Goal: Transaction & Acquisition: Obtain resource

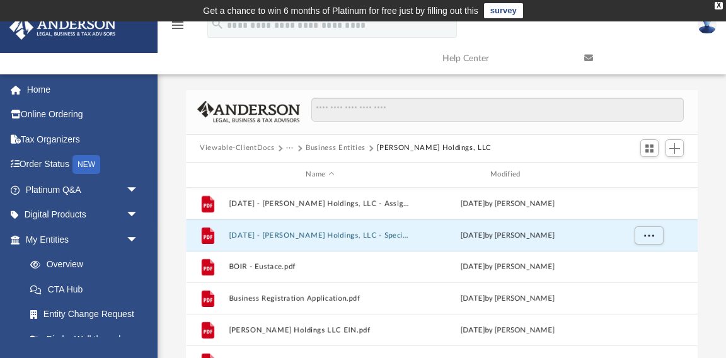
click at [343, 151] on button "Business Entities" at bounding box center [335, 147] width 60 height 11
click at [344, 147] on button "Business Entities" at bounding box center [335, 147] width 60 height 11
click at [707, 25] on img at bounding box center [706, 25] width 19 height 18
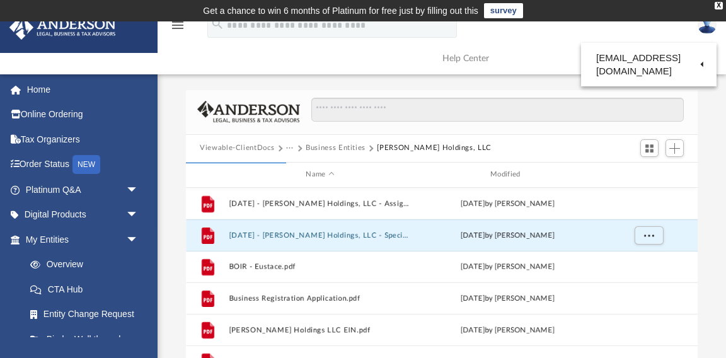
click at [707, 29] on img at bounding box center [706, 25] width 19 height 18
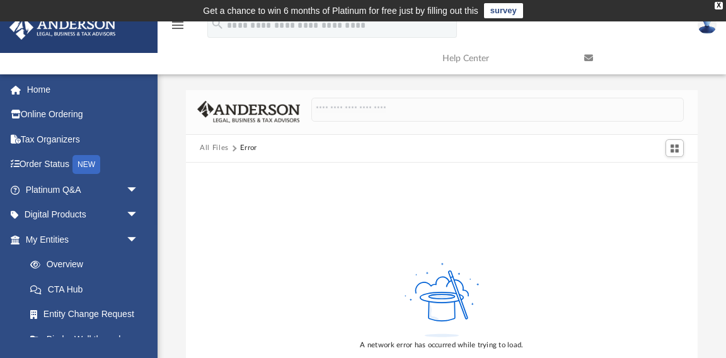
click at [704, 31] on img at bounding box center [706, 25] width 19 height 18
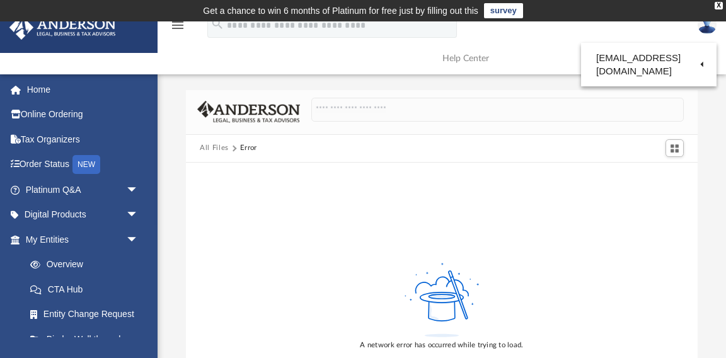
click at [704, 31] on img at bounding box center [706, 25] width 19 height 18
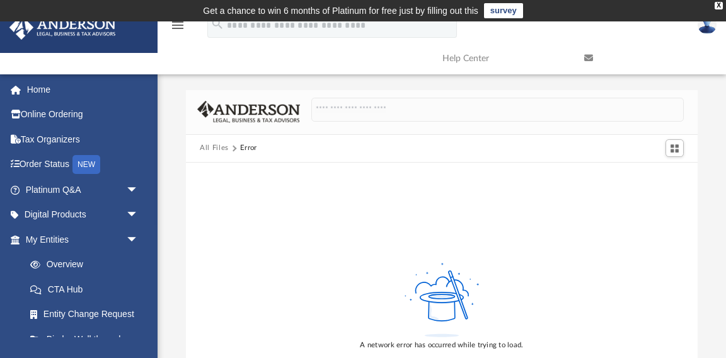
click at [704, 31] on img at bounding box center [706, 25] width 19 height 18
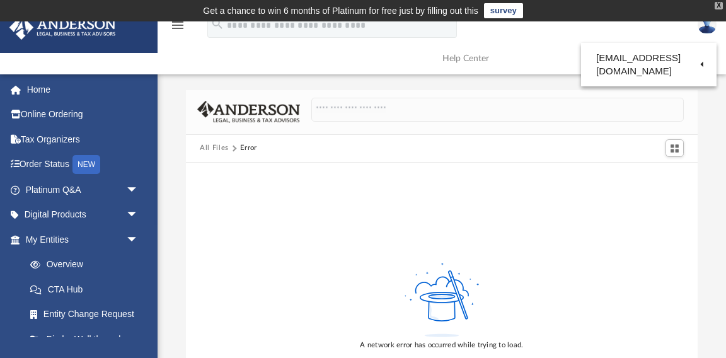
click at [716, 8] on div "X" at bounding box center [718, 6] width 8 height 8
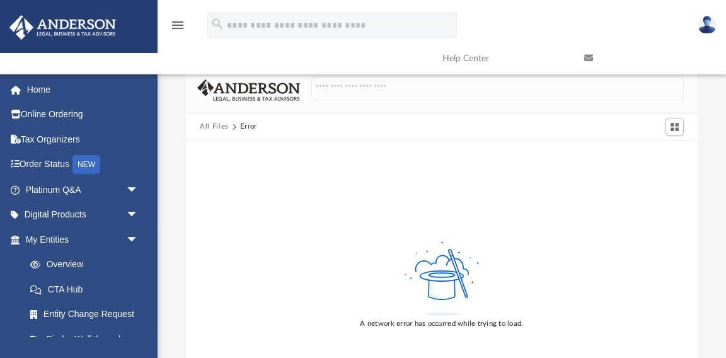
click at [704, 21] on img at bounding box center [706, 25] width 19 height 18
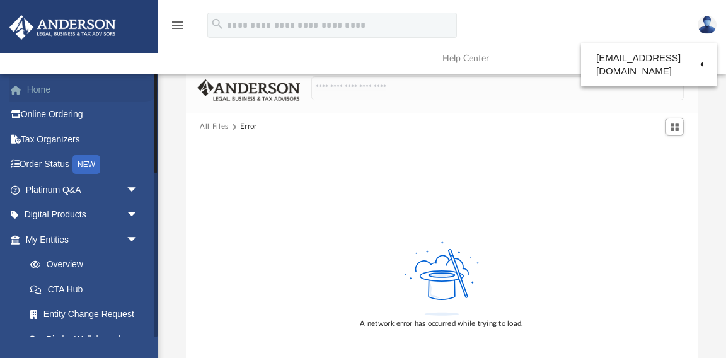
click at [60, 88] on link "Home" at bounding box center [83, 89] width 149 height 25
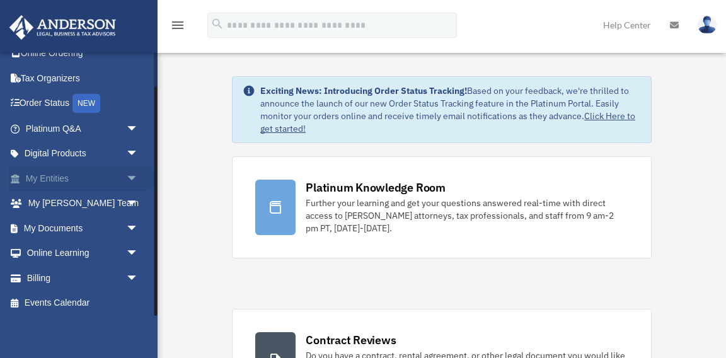
scroll to position [38, 0]
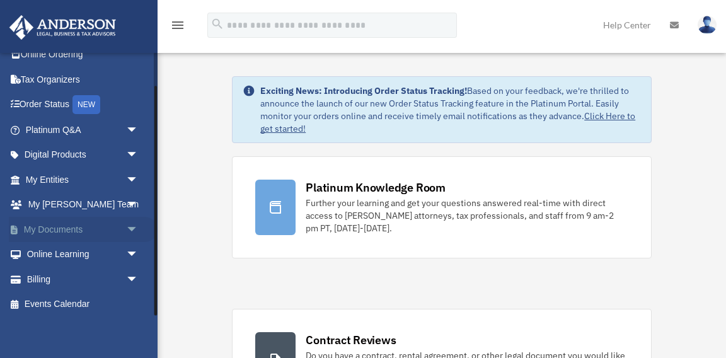
click at [37, 222] on link "My Documents arrow_drop_down" at bounding box center [83, 229] width 149 height 25
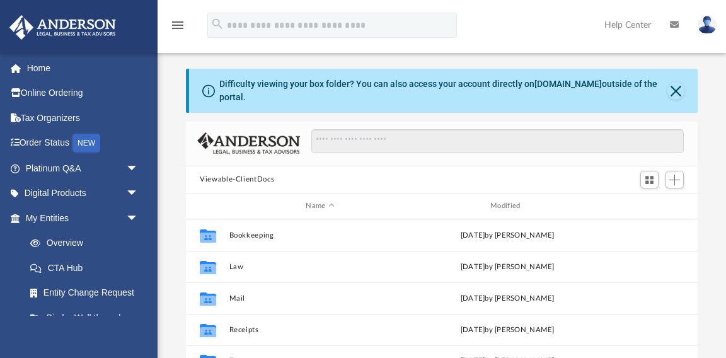
scroll to position [1, 1]
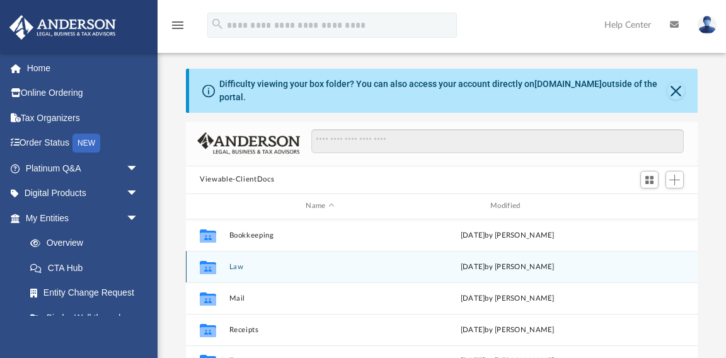
click at [236, 263] on button "Law" at bounding box center [320, 267] width 182 height 8
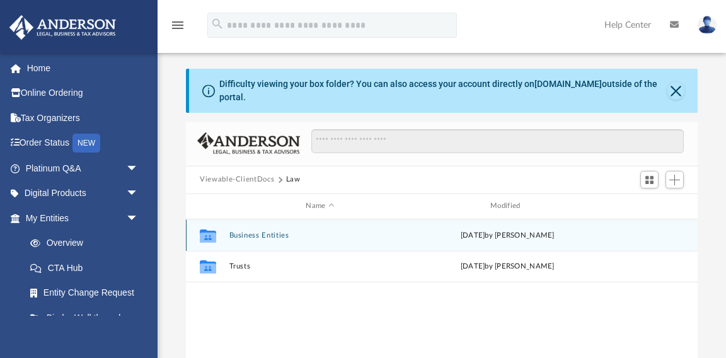
click at [271, 231] on button "Business Entities" at bounding box center [320, 235] width 182 height 8
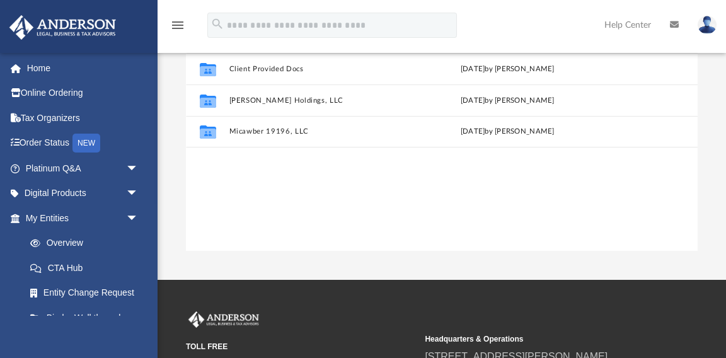
scroll to position [233, 0]
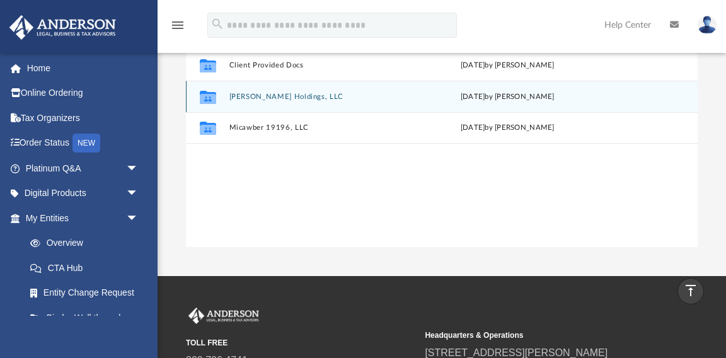
click at [262, 93] on button "Eustace Scrubb Holdings, LLC" at bounding box center [320, 97] width 182 height 8
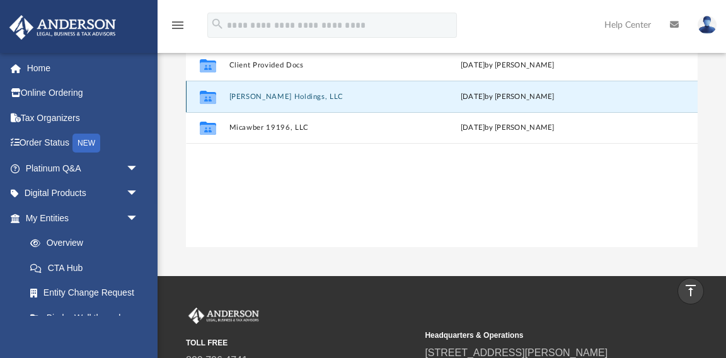
scroll to position [210, 0]
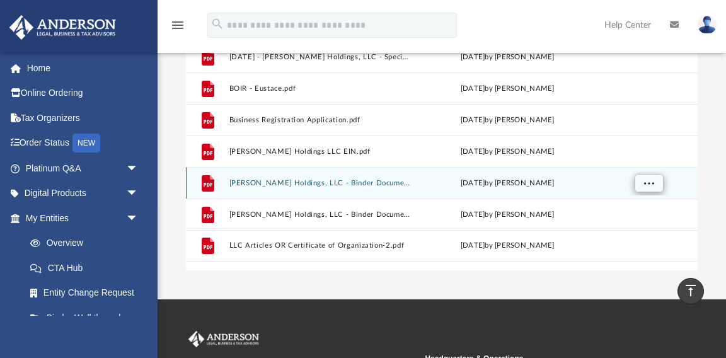
click at [653, 179] on span "More options" at bounding box center [649, 182] width 10 height 7
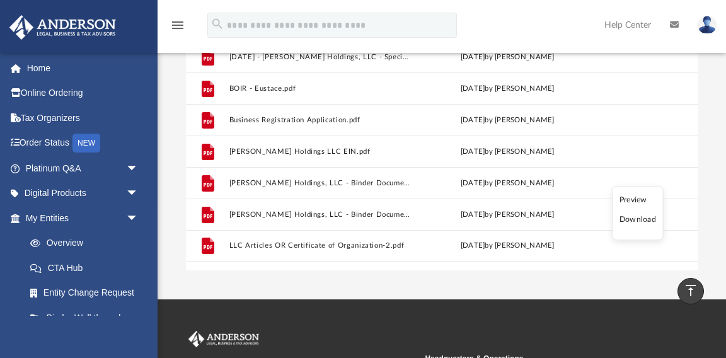
click at [635, 222] on li "Download" at bounding box center [637, 219] width 37 height 13
